Goal: Transaction & Acquisition: Purchase product/service

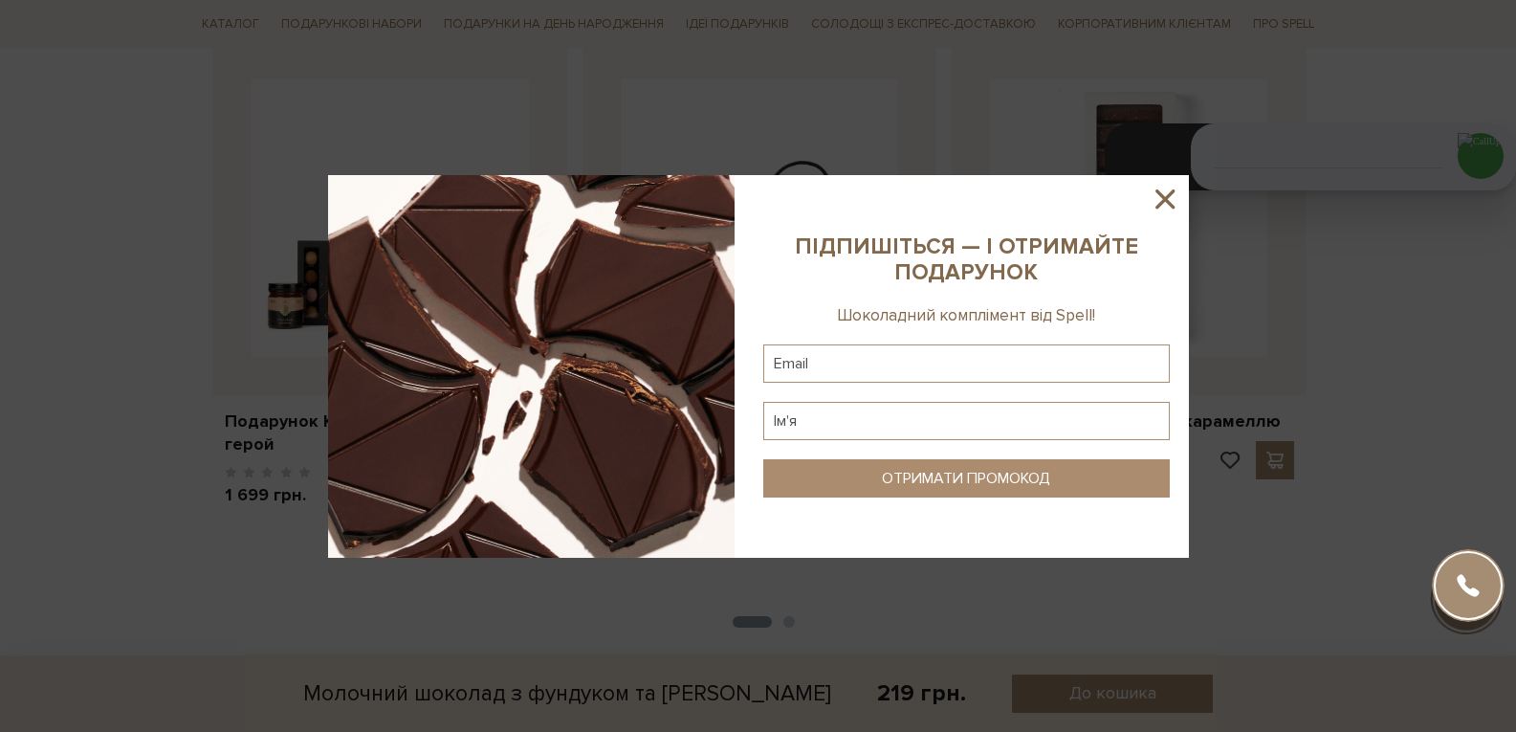
scroll to position [2774, 0]
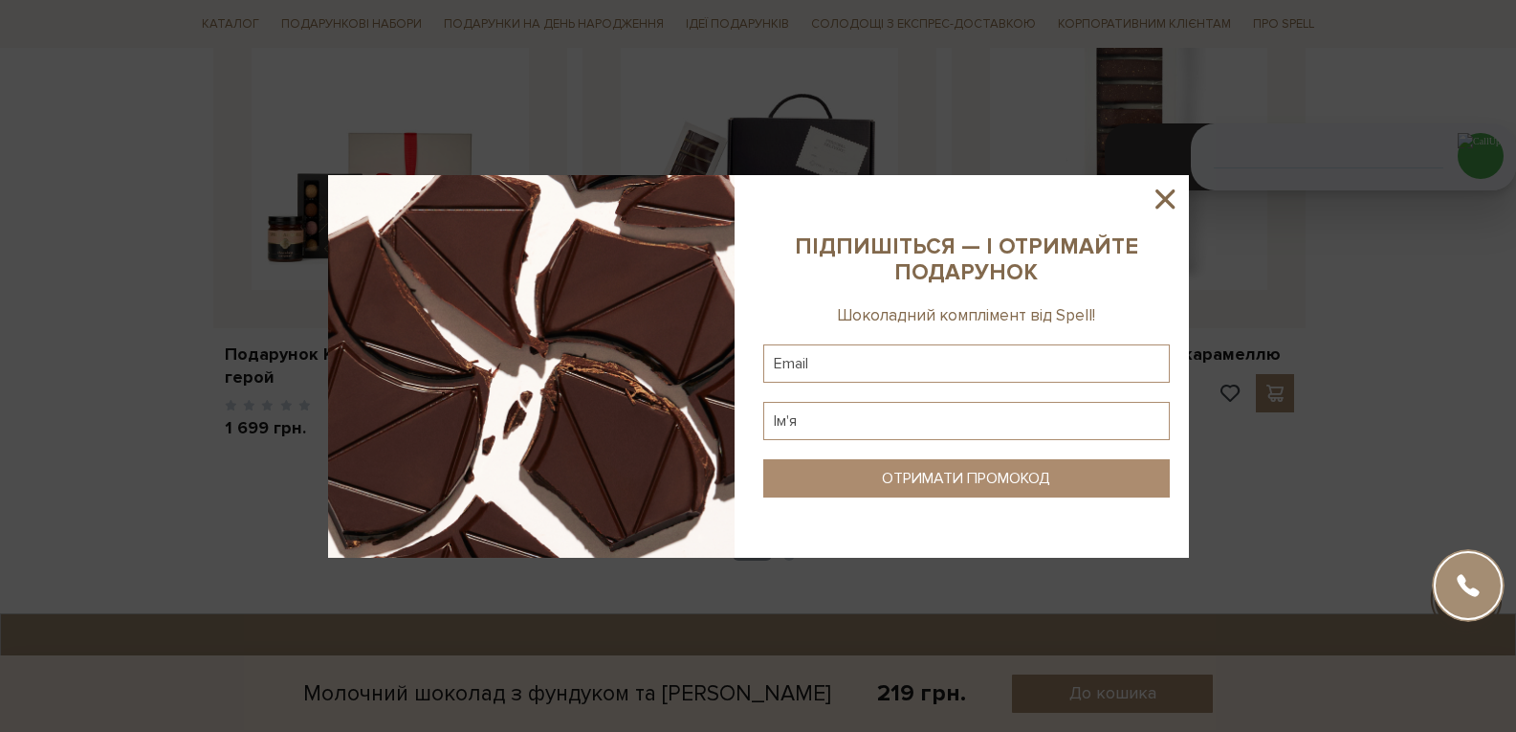
drag, startPoint x: 1159, startPoint y: 198, endPoint x: 1311, endPoint y: 320, distance: 194.7
click at [1157, 194] on icon at bounding box center [1165, 199] width 33 height 33
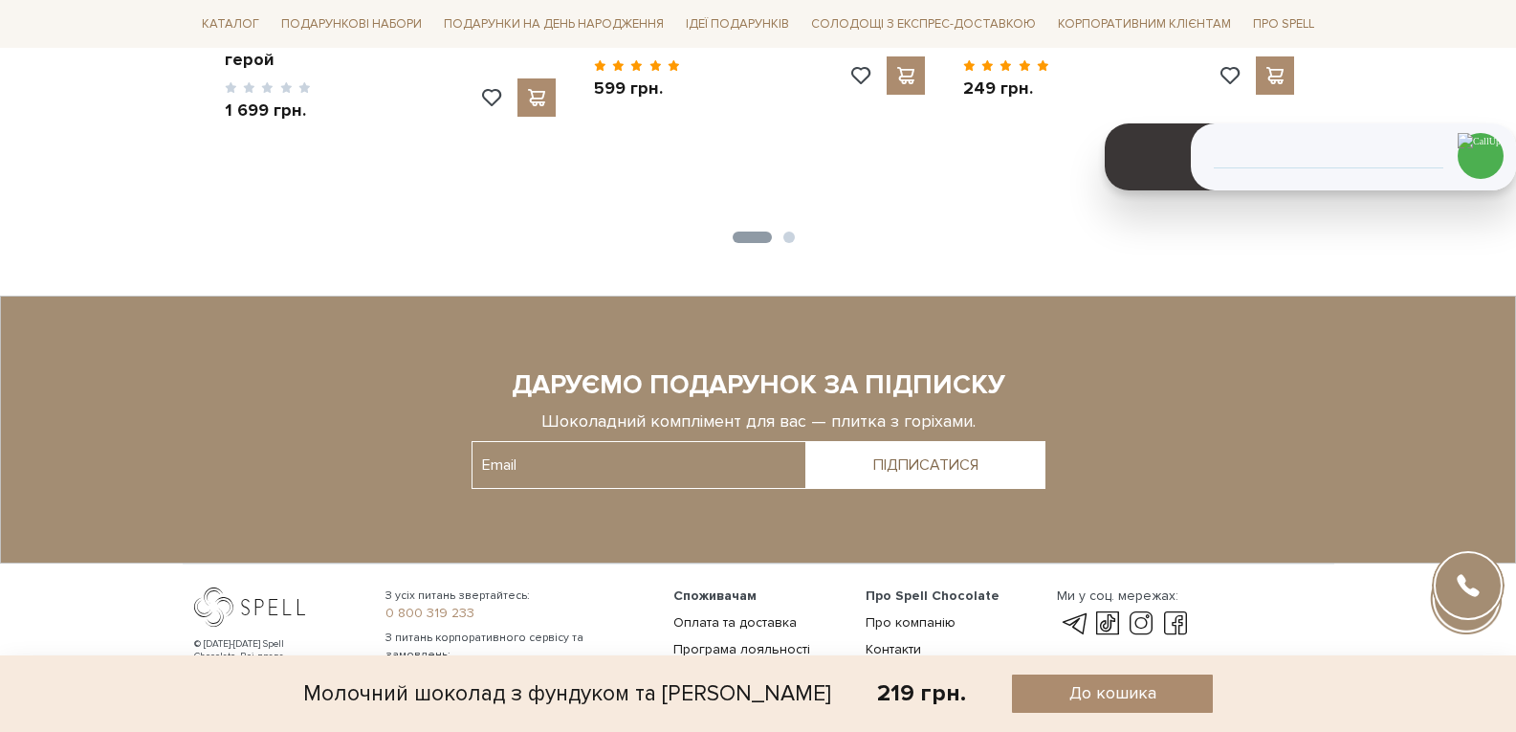
scroll to position [3244, 0]
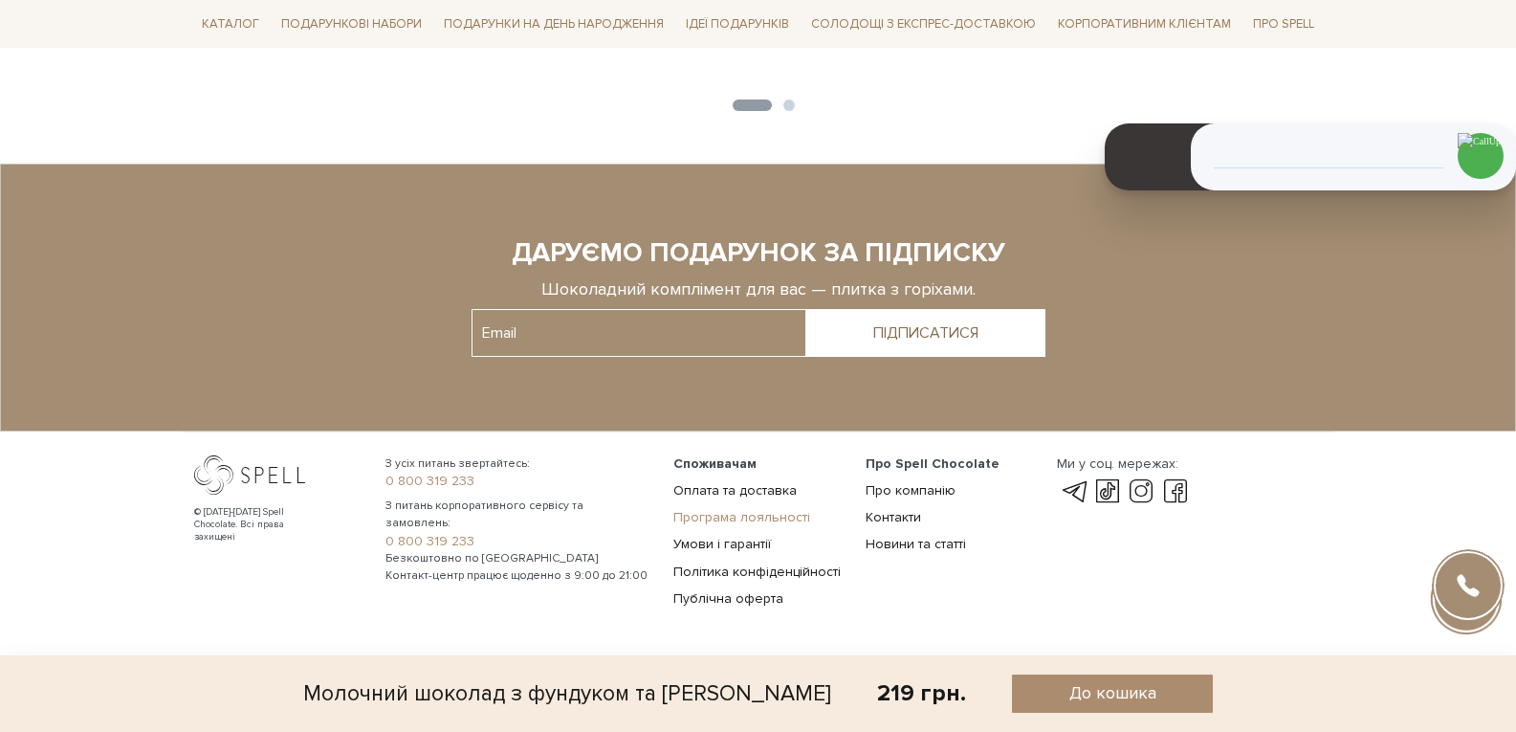
click at [721, 516] on link "Програма лояльності" at bounding box center [742, 517] width 137 height 16
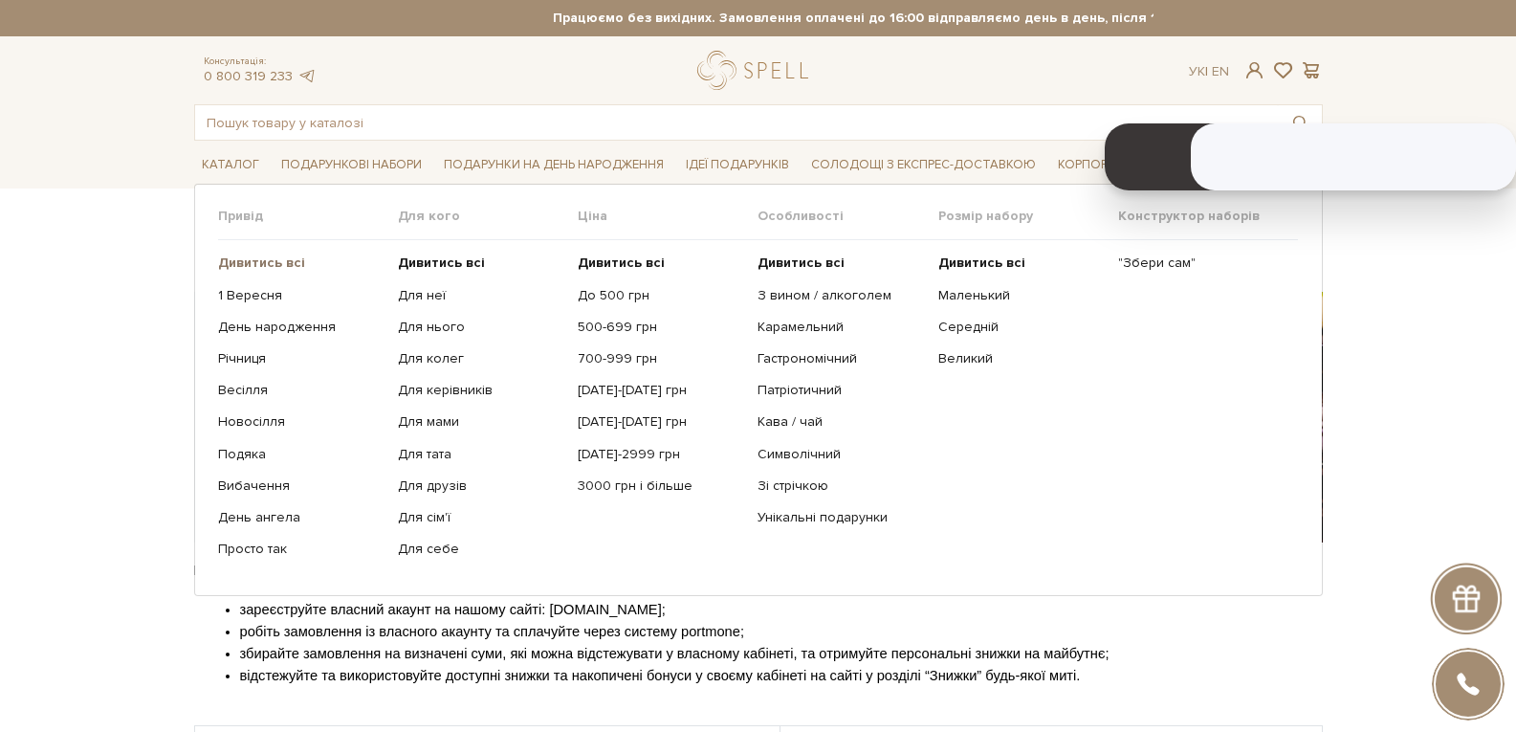
click at [263, 264] on b "Дивитись всі" at bounding box center [261, 262] width 87 height 16
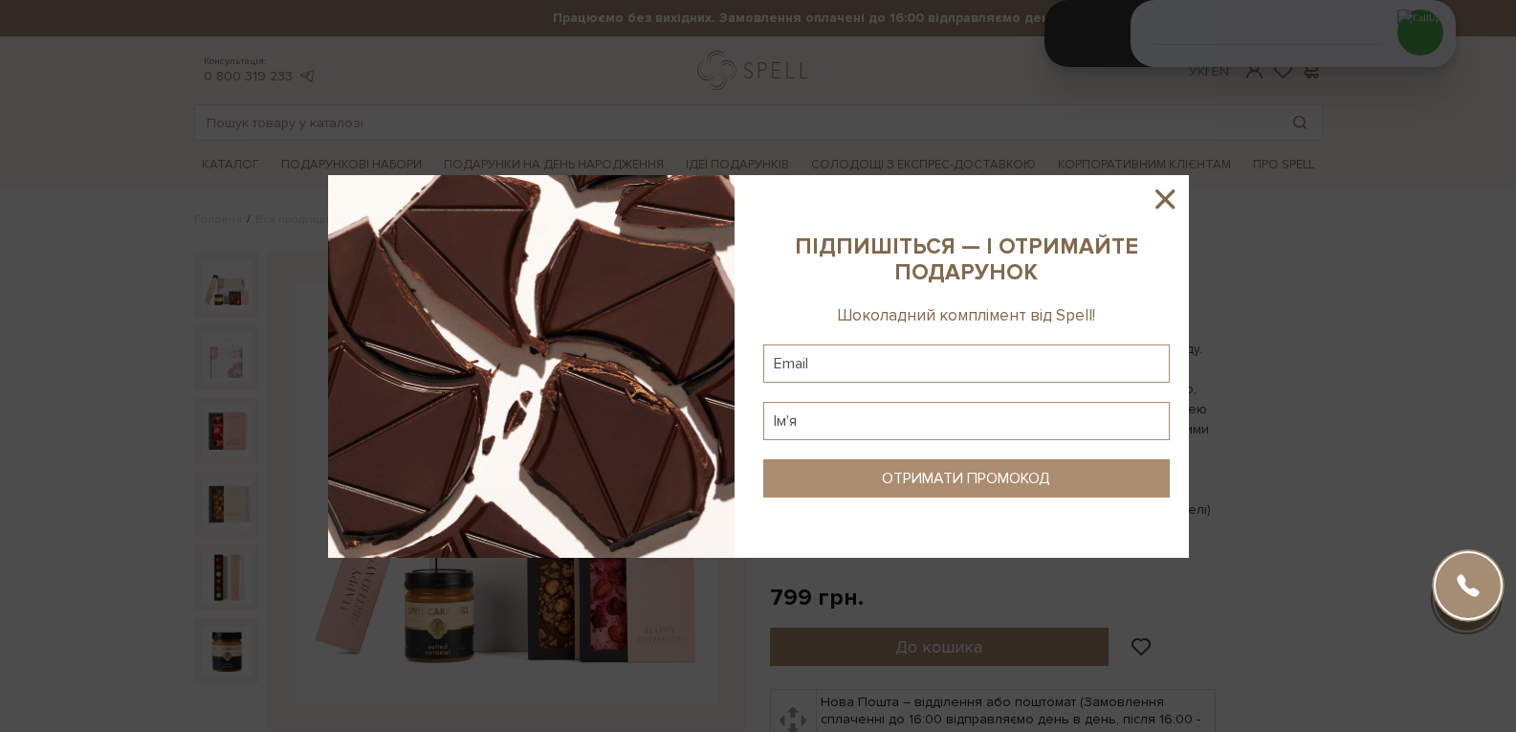
drag, startPoint x: 1169, startPoint y: 192, endPoint x: 851, endPoint y: 99, distance: 331.2
click at [1151, 190] on icon at bounding box center [1165, 199] width 33 height 33
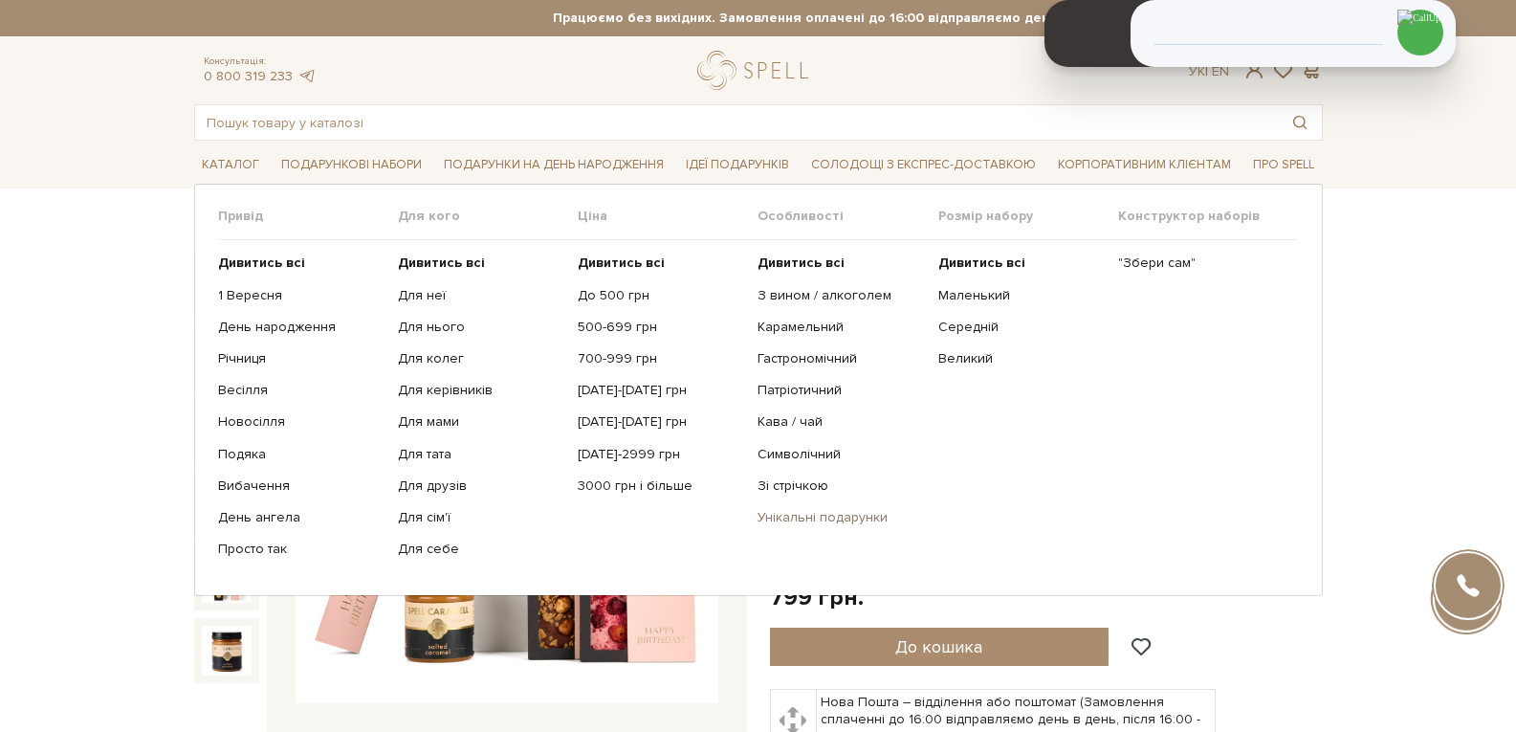
click at [812, 522] on link "Унікальні подарунки" at bounding box center [841, 517] width 166 height 17
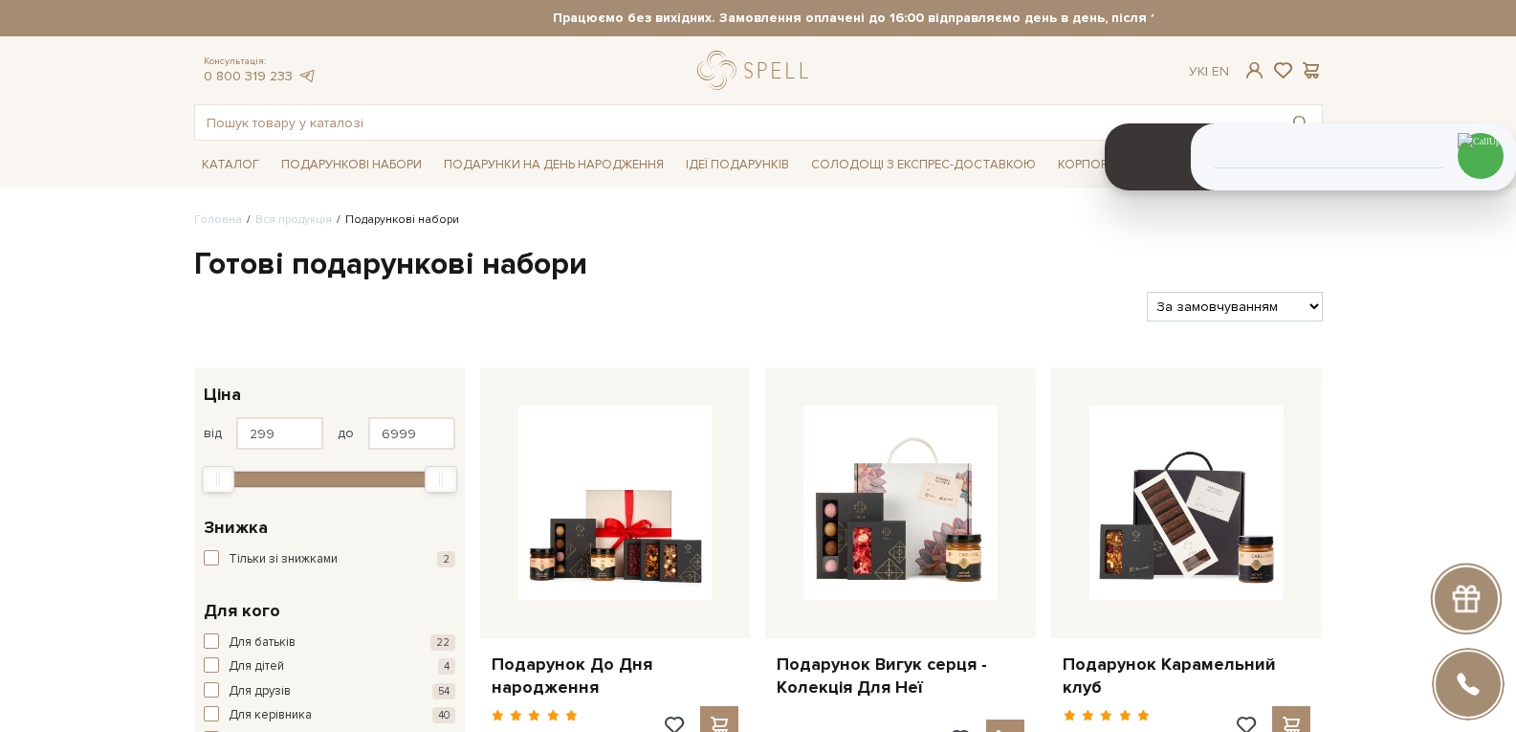
click at [1237, 313] on select "За замовчуванням За Ціною (зростання) За Ціною (зменшення) Новинки За популярні…" at bounding box center [1234, 307] width 175 height 30
select select "https://spellchocolate.com/our-productions/podarunkovi-box/?sort=p.price&order=…"
click at [1147, 292] on select "За замовчуванням За Ціною (зростання) За Ціною (зменшення) Новинки За популярні…" at bounding box center [1234, 307] width 175 height 30
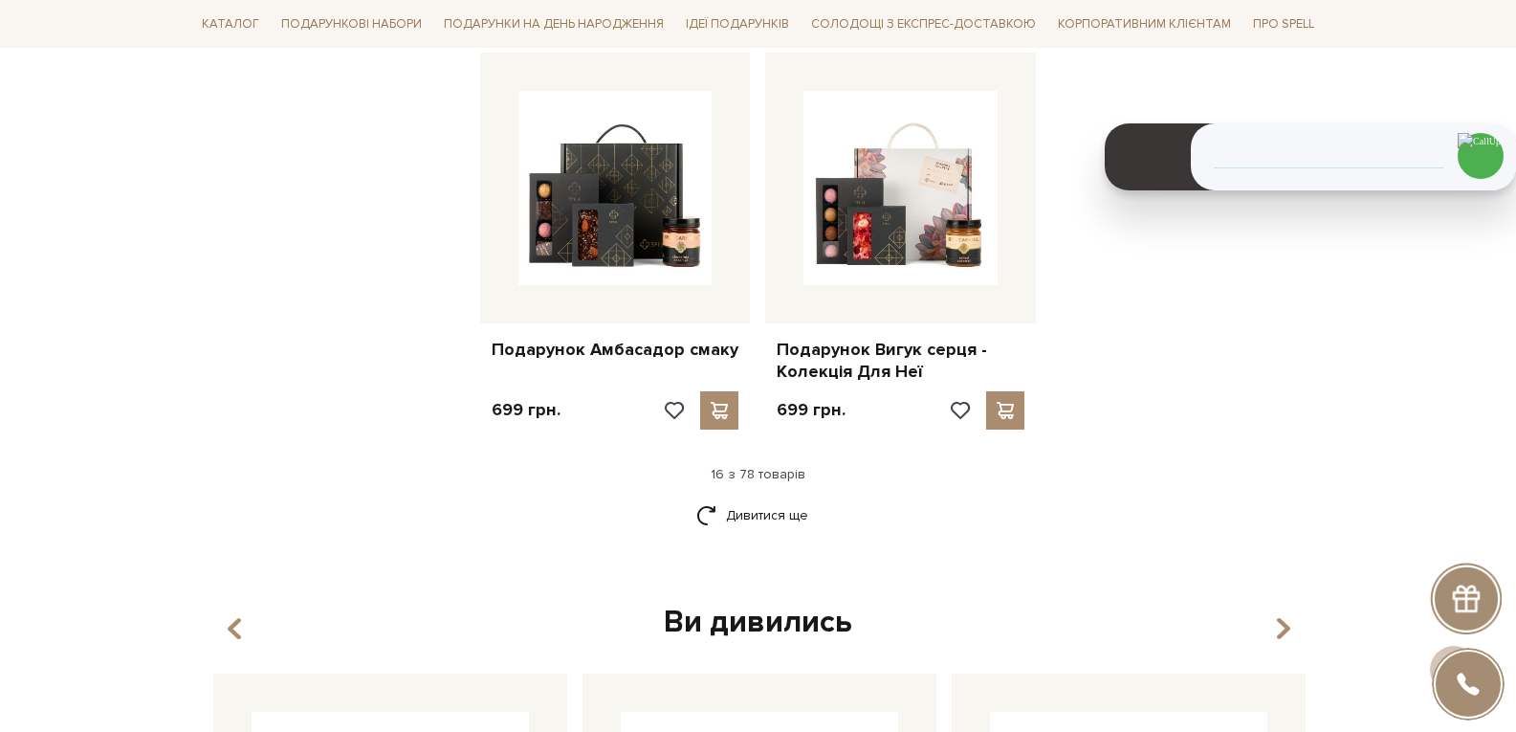
scroll to position [2296, 0]
click at [784, 507] on link "Дивитися ще" at bounding box center [758, 513] width 124 height 33
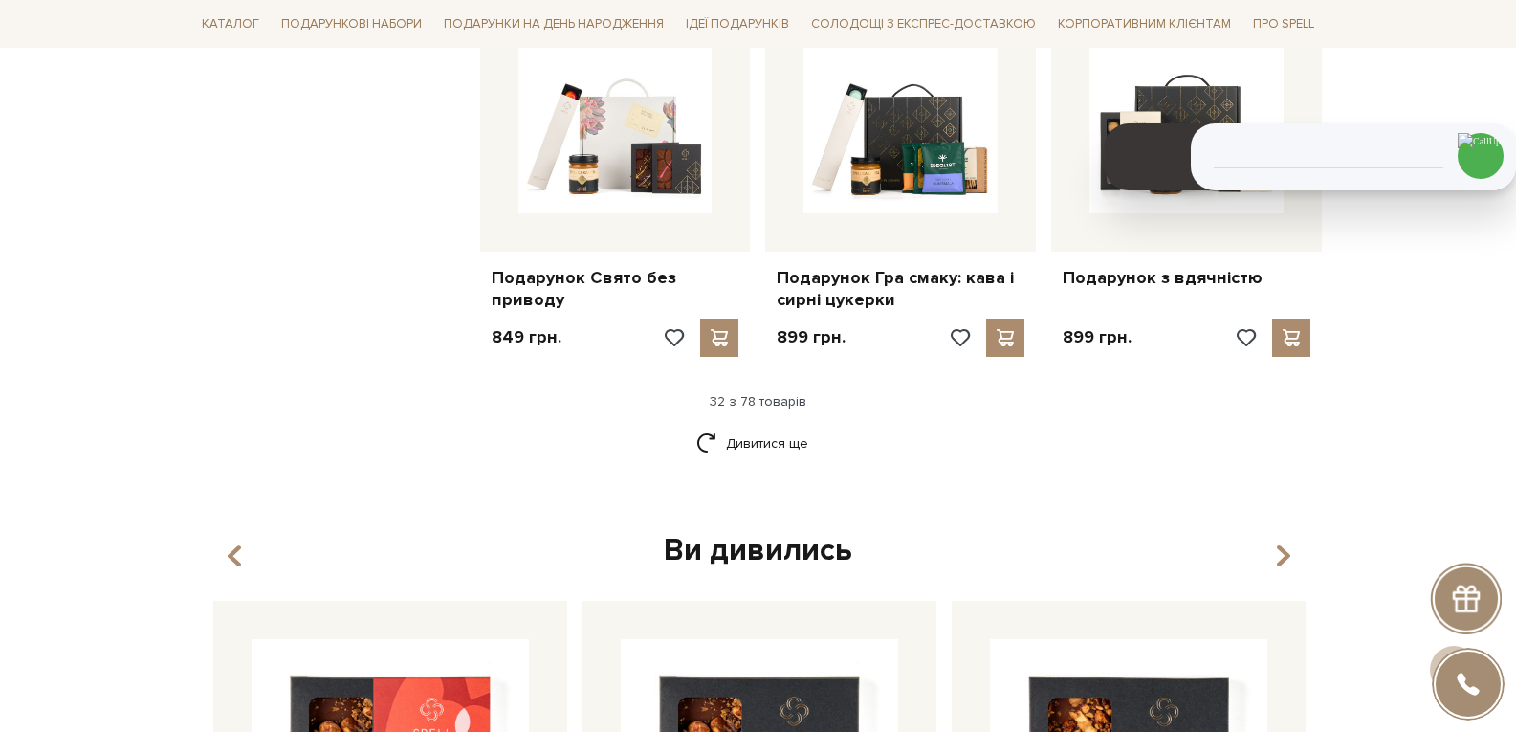
scroll to position [4401, 0]
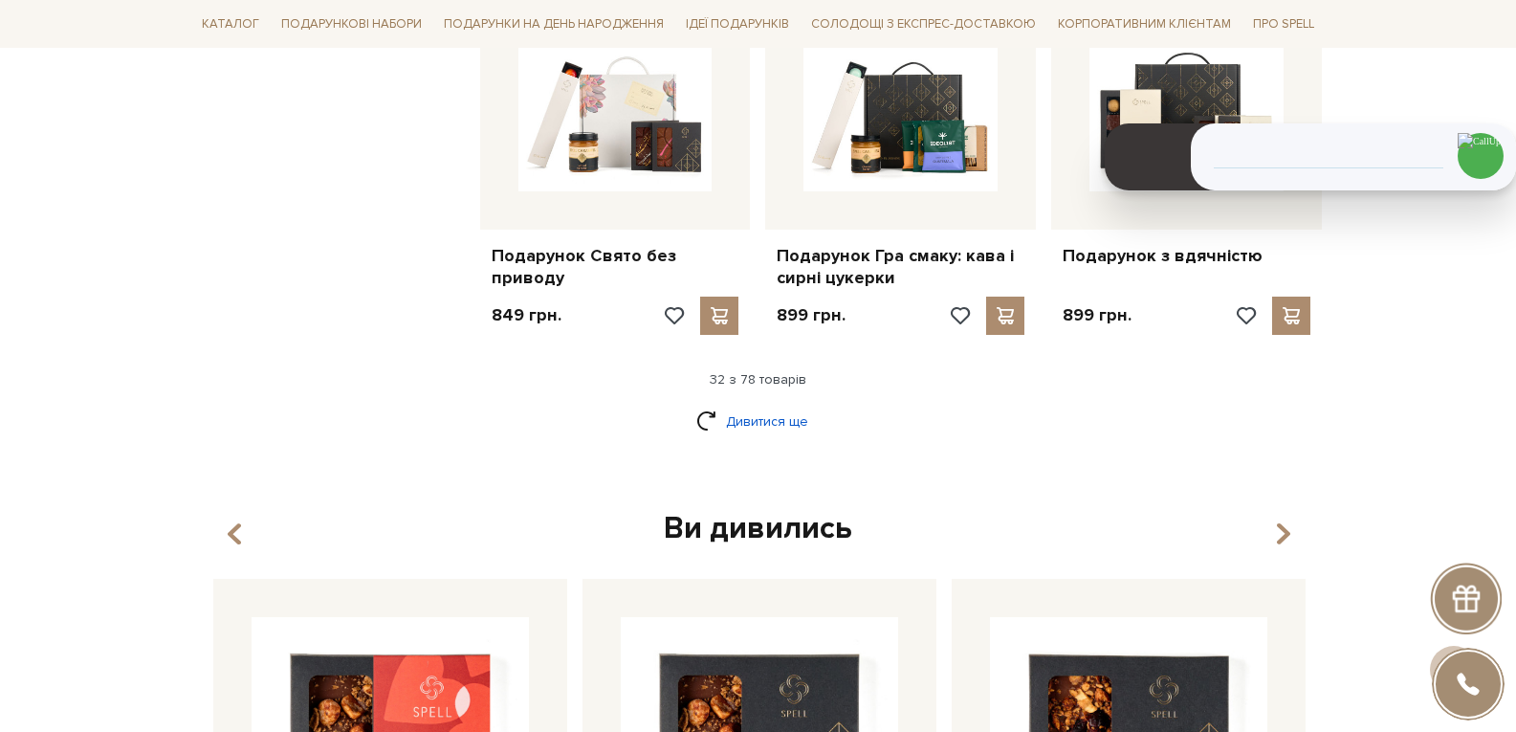
click at [756, 421] on link "Дивитися ще" at bounding box center [758, 421] width 124 height 33
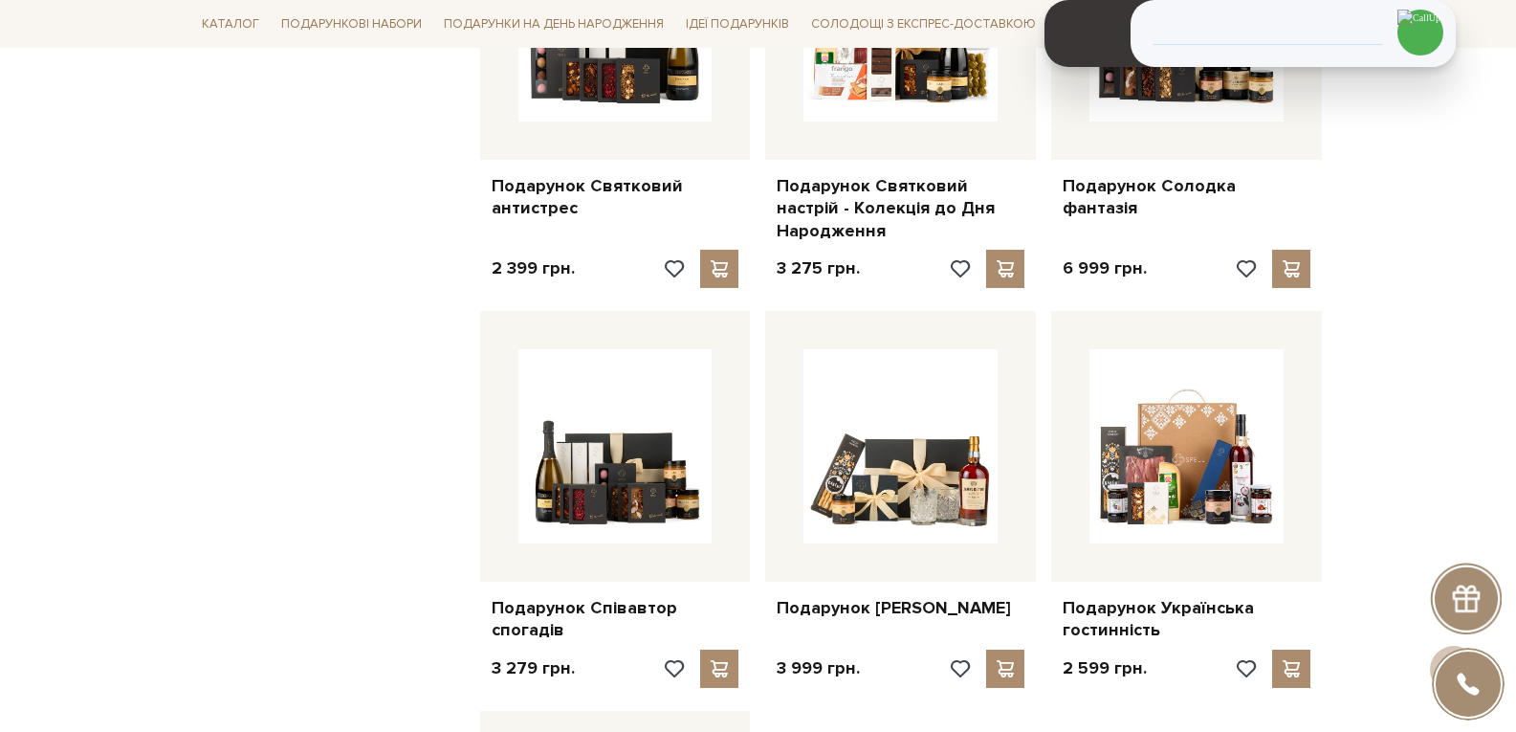
scroll to position [1531, 0]
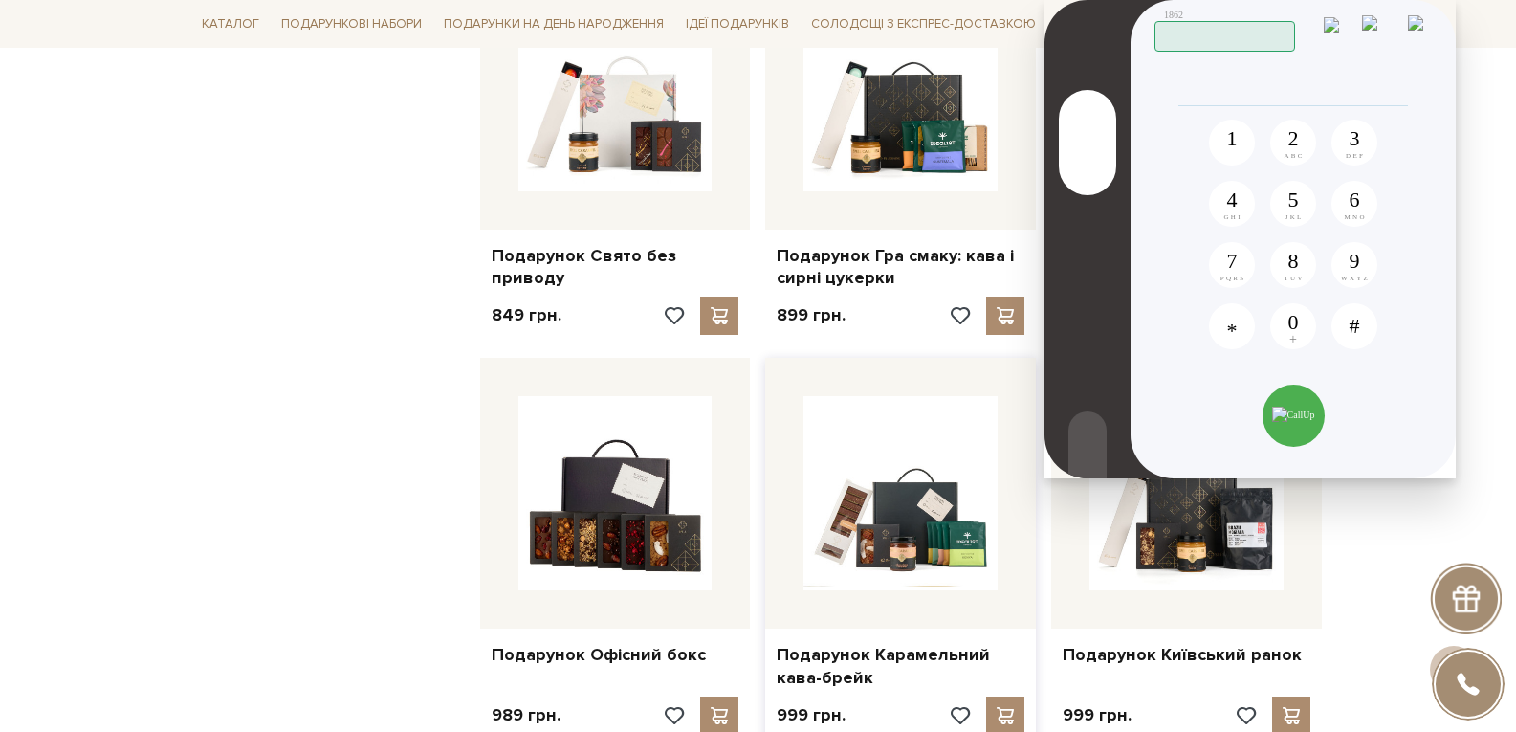
scroll to position [4401, 0]
